Goal: Find contact information: Find contact information

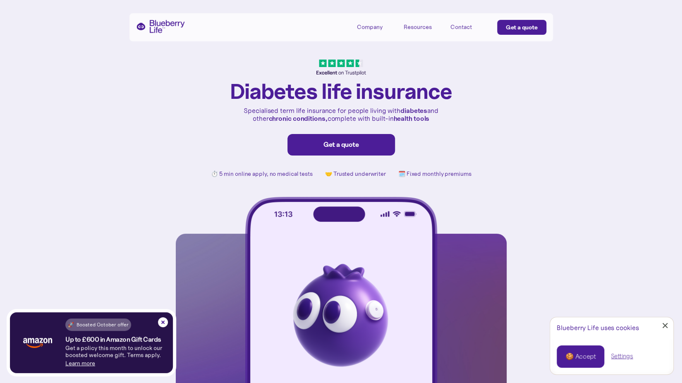
click at [668, 326] on link "Close Cookie Popup" at bounding box center [665, 325] width 17 height 17
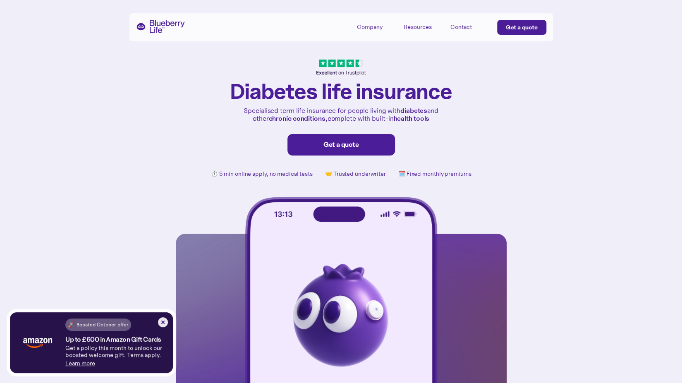
click at [161, 324] on img at bounding box center [163, 322] width 10 height 10
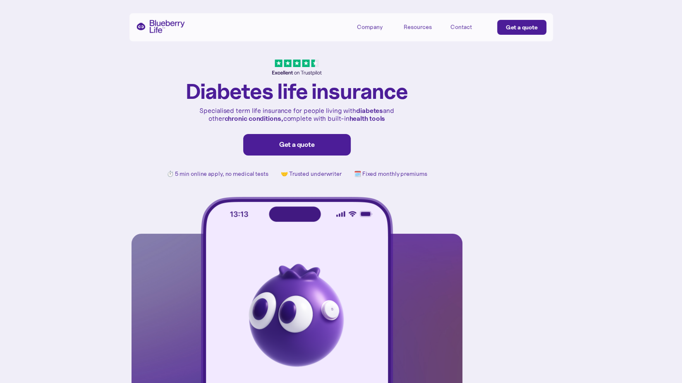
scroll to position [0, 44]
click at [423, 29] on div "Resources" at bounding box center [418, 27] width 28 height 7
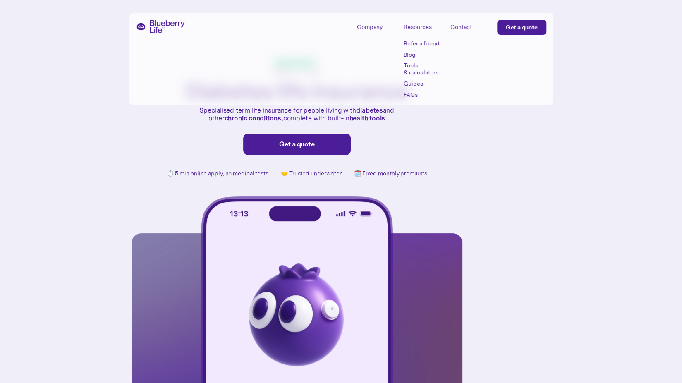
click at [386, 29] on div "Company" at bounding box center [375, 27] width 37 height 14
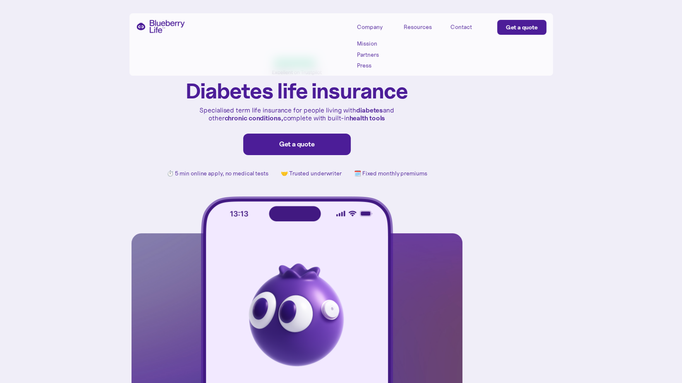
click at [460, 29] on div "Contact" at bounding box center [461, 27] width 22 height 7
